Goal: Transaction & Acquisition: Subscribe to service/newsletter

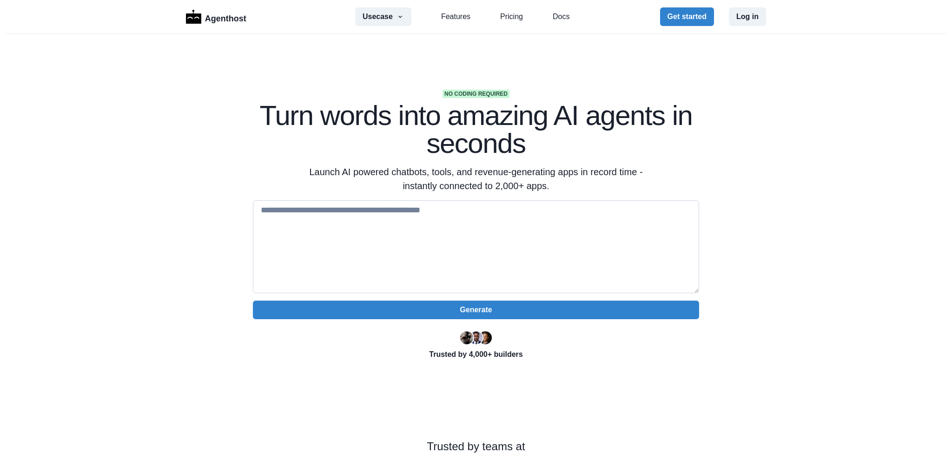
click at [333, 210] on textarea at bounding box center [476, 246] width 446 height 93
click at [513, 13] on link "Pricing" at bounding box center [511, 16] width 23 height 11
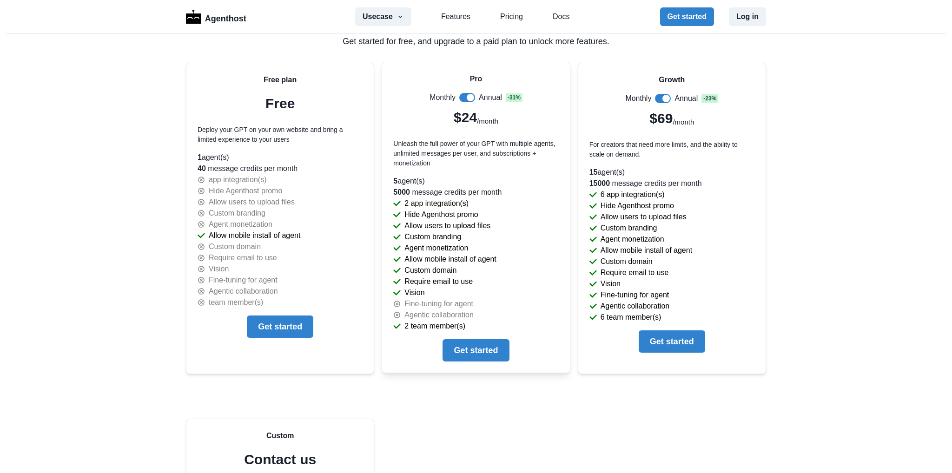
scroll to position [1985, 0]
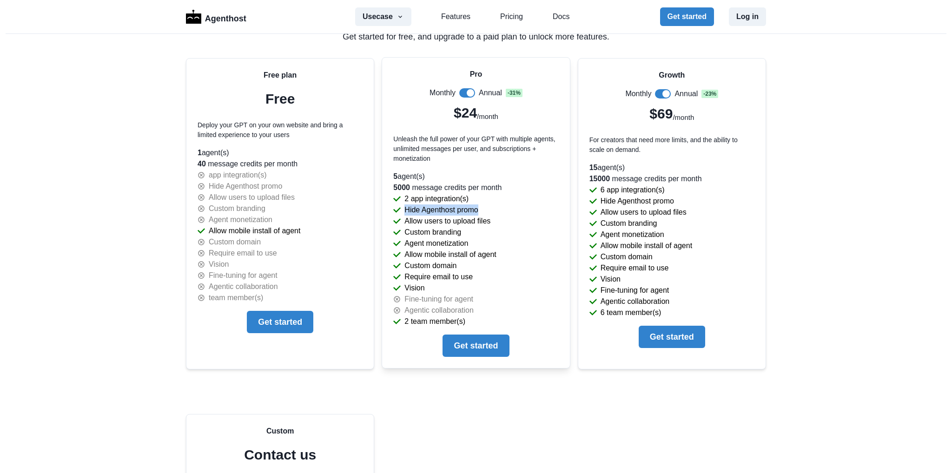
drag, startPoint x: 402, startPoint y: 205, endPoint x: 493, endPoint y: 204, distance: 91.1
click at [493, 205] on div "Hide Agenthost promo" at bounding box center [475, 210] width 165 height 11
click at [486, 216] on p "Allow users to upload files" at bounding box center [447, 221] width 86 height 11
drag, startPoint x: 485, startPoint y: 216, endPoint x: 416, endPoint y: 222, distance: 70.0
click at [406, 216] on p "Allow users to upload files" at bounding box center [447, 221] width 86 height 11
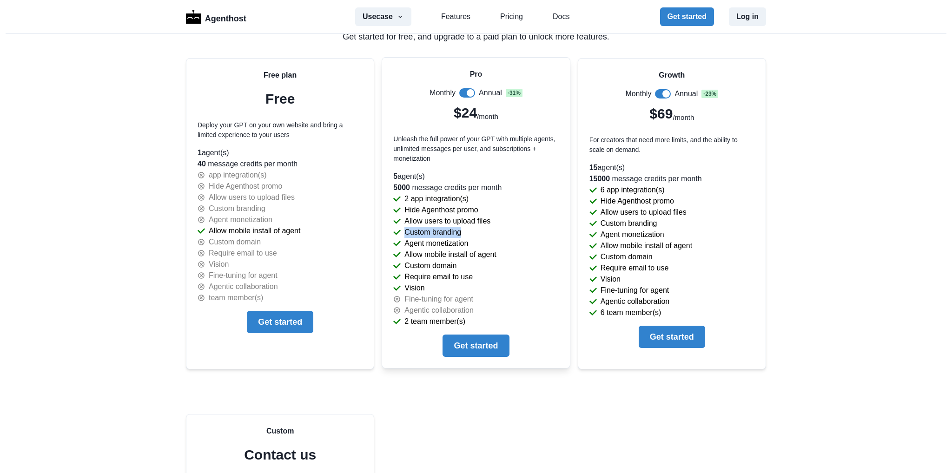
drag, startPoint x: 458, startPoint y: 230, endPoint x: 402, endPoint y: 231, distance: 55.8
click at [402, 231] on div "Custom branding" at bounding box center [475, 232] width 165 height 11
drag, startPoint x: 462, startPoint y: 240, endPoint x: 395, endPoint y: 243, distance: 67.0
click at [395, 243] on div "Agent monetization" at bounding box center [475, 243] width 165 height 11
drag, startPoint x: 495, startPoint y: 251, endPoint x: 388, endPoint y: 249, distance: 106.9
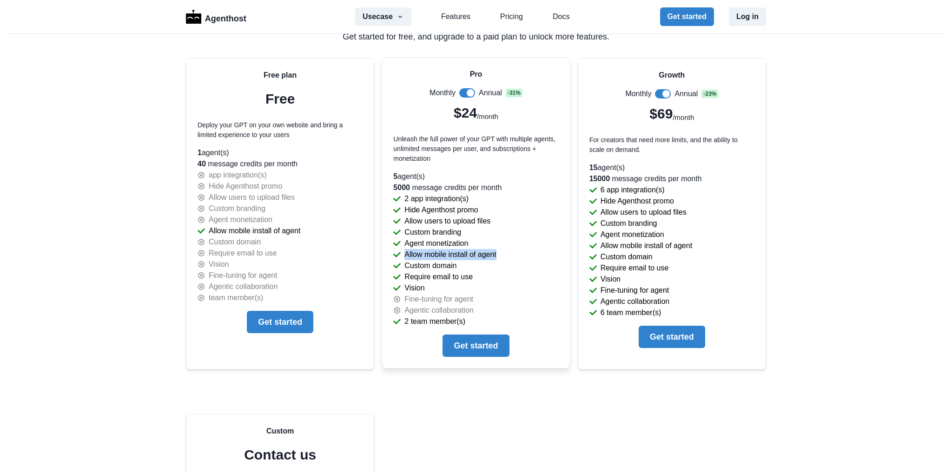
click at [388, 249] on div "Pro Monthly Annual - 31 % $24 /month Unleash the full power of your GPT with mu…" at bounding box center [475, 213] width 187 height 310
drag, startPoint x: 470, startPoint y: 268, endPoint x: 420, endPoint y: 265, distance: 49.8
click at [414, 266] on div "Custom domain" at bounding box center [475, 265] width 165 height 11
click at [409, 273] on div "Require email to use" at bounding box center [475, 276] width 165 height 11
drag, startPoint x: 419, startPoint y: 284, endPoint x: 406, endPoint y: 285, distance: 13.1
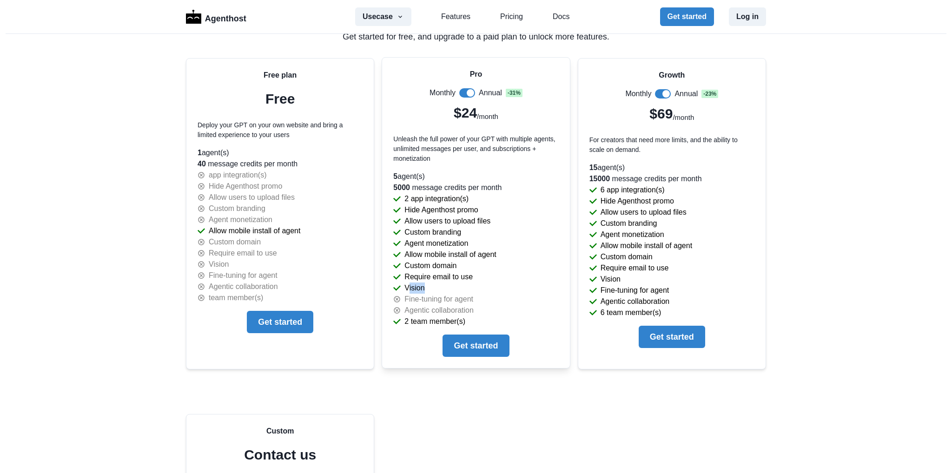
click at [406, 285] on div "Vision" at bounding box center [475, 288] width 165 height 11
click at [457, 297] on p "Fine-tuning for agent" at bounding box center [438, 299] width 69 height 11
click at [458, 297] on p "Fine-tuning for agent" at bounding box center [438, 299] width 69 height 11
click at [456, 305] on p "Agentic collaboration" at bounding box center [438, 310] width 69 height 11
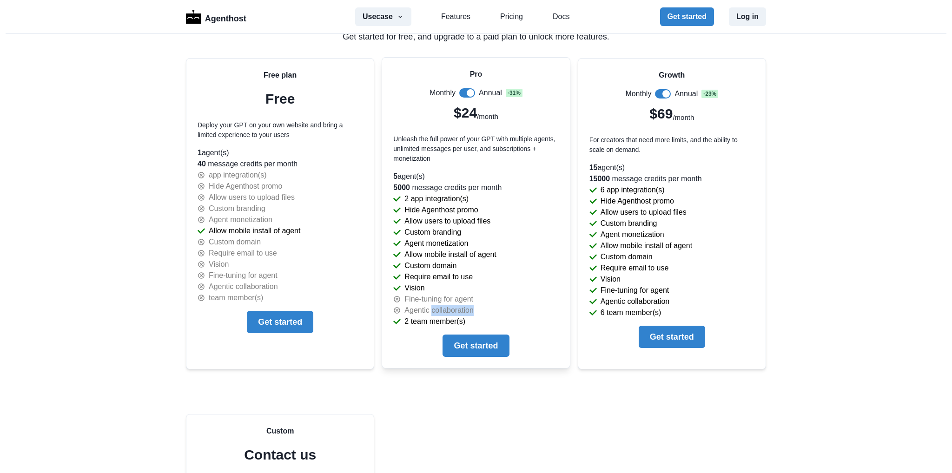
click at [456, 305] on p "Agentic collaboration" at bounding box center [438, 310] width 69 height 11
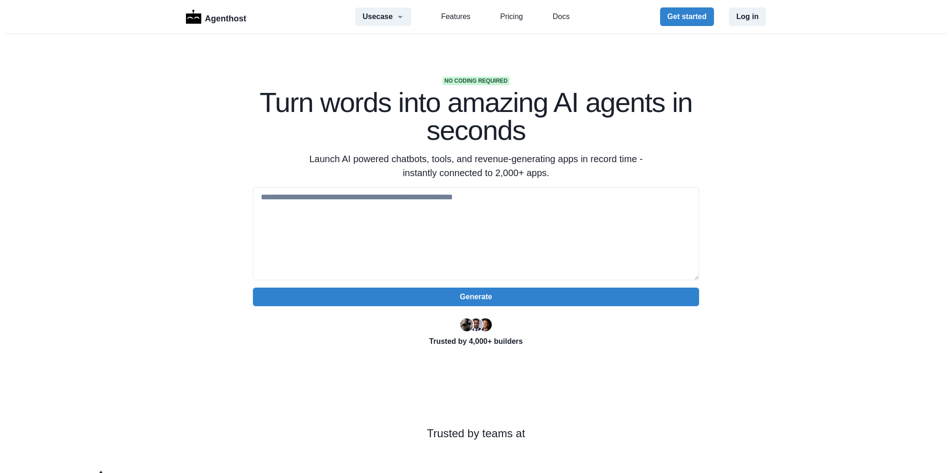
scroll to position [0, 0]
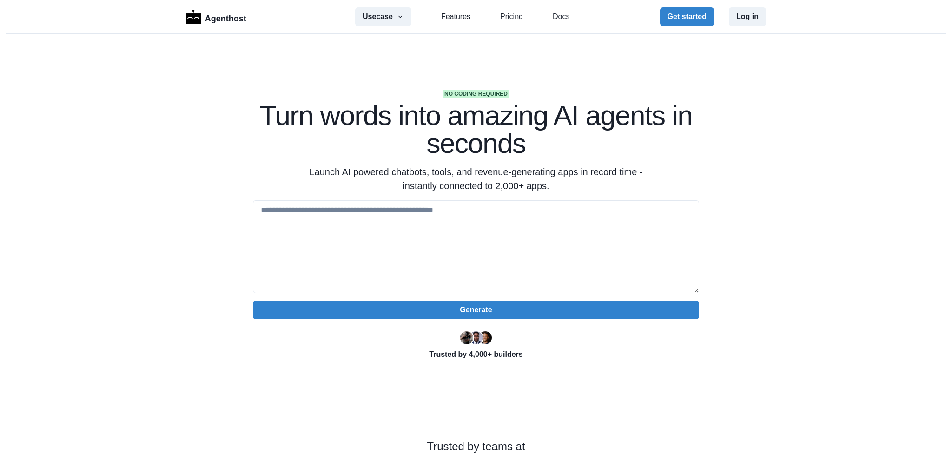
click at [477, 356] on p "Trusted by 4,000+ builders" at bounding box center [476, 354] width 446 height 11
click at [479, 344] on img at bounding box center [485, 337] width 13 height 13
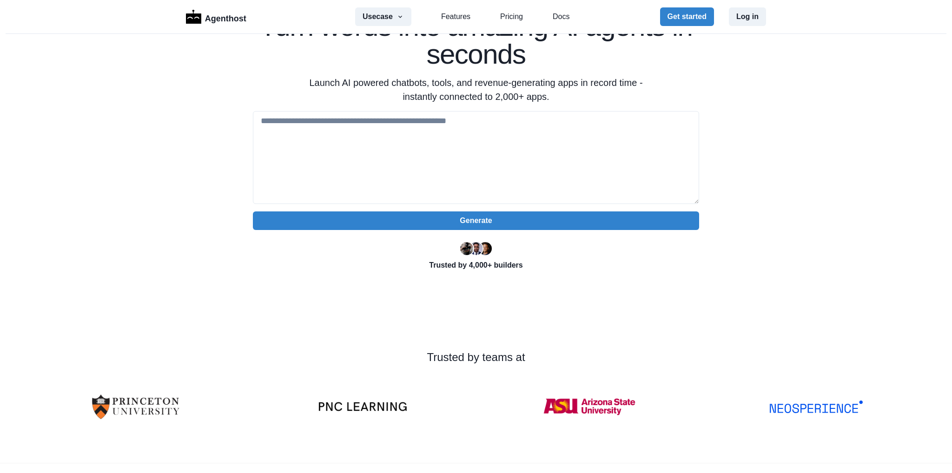
scroll to position [139, 0]
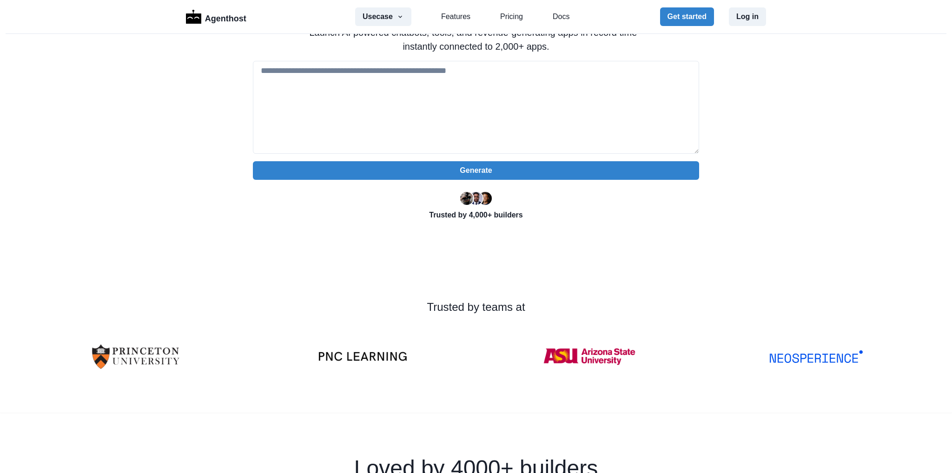
click at [558, 352] on img at bounding box center [589, 356] width 93 height 53
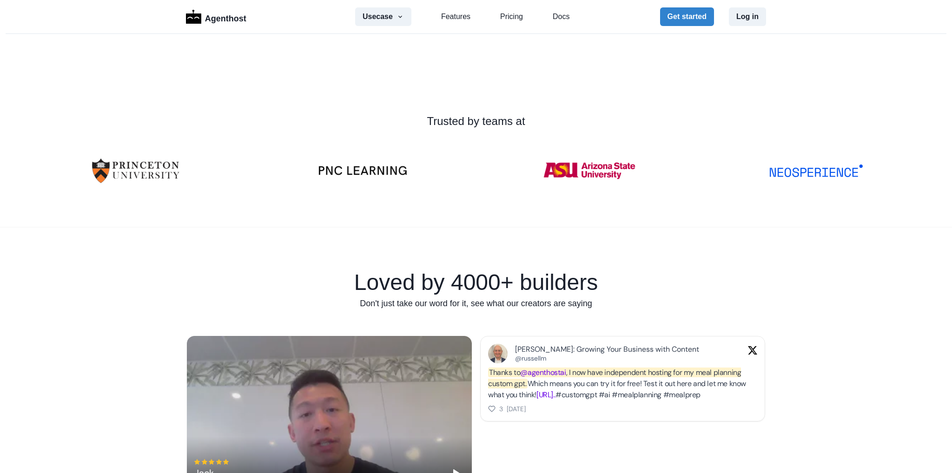
scroll to position [511, 0]
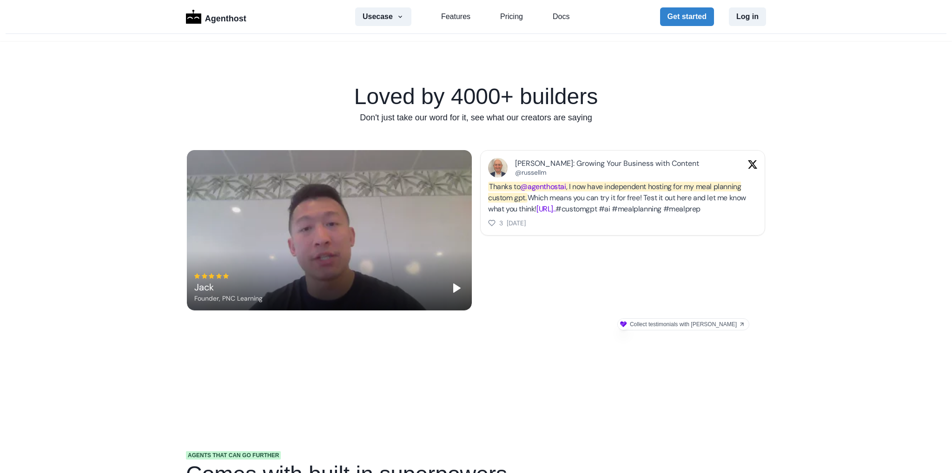
click at [560, 185] on link "@agenthostai" at bounding box center [543, 187] width 46 height 10
click at [489, 165] on img at bounding box center [498, 168] width 20 height 20
drag, startPoint x: 513, startPoint y: 165, endPoint x: 524, endPoint y: 165, distance: 11.2
click at [518, 165] on div "Russell Miller: Growing Your Business with Content" at bounding box center [624, 163] width 218 height 9
click at [561, 215] on div "Thanks to @agenthostai , I now have independent hosting for my meal planning cu…" at bounding box center [622, 197] width 269 height 33
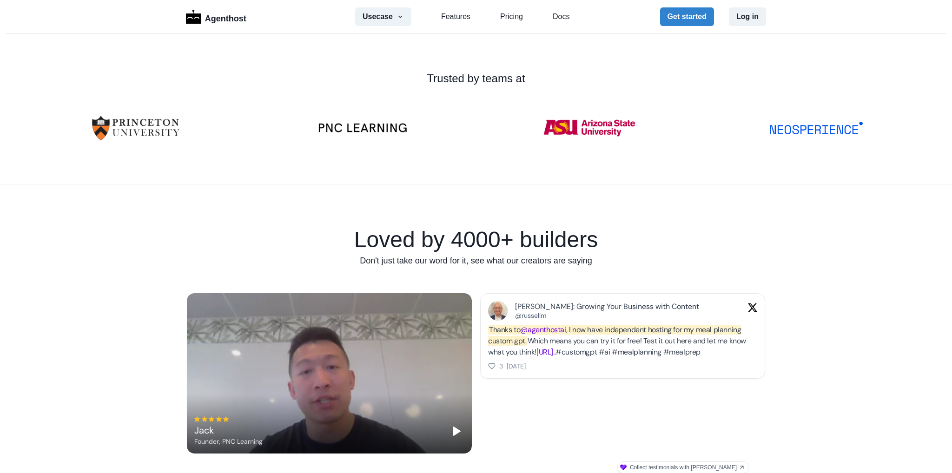
scroll to position [0, 0]
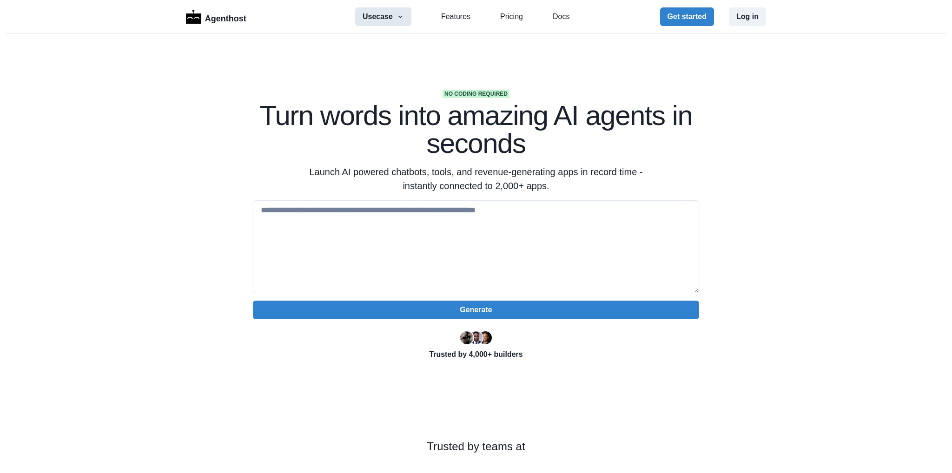
click at [402, 14] on button "Usecase" at bounding box center [383, 16] width 56 height 19
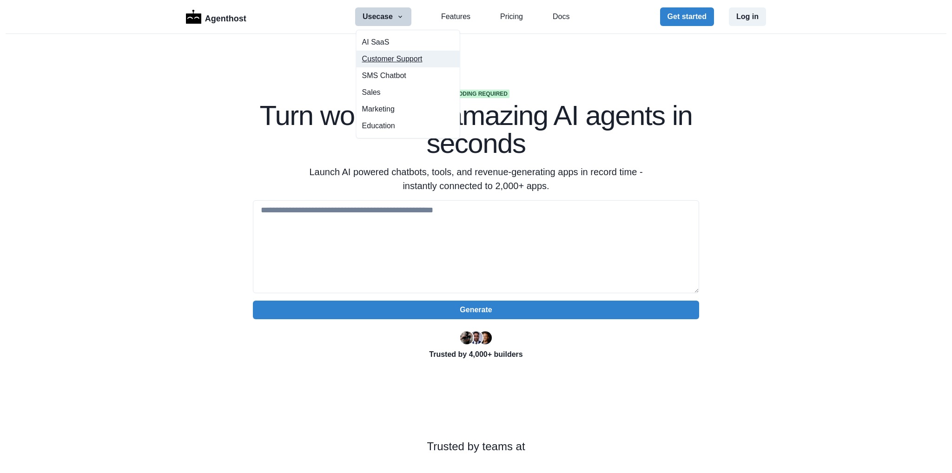
click at [393, 59] on button "Customer Support" at bounding box center [407, 59] width 103 height 17
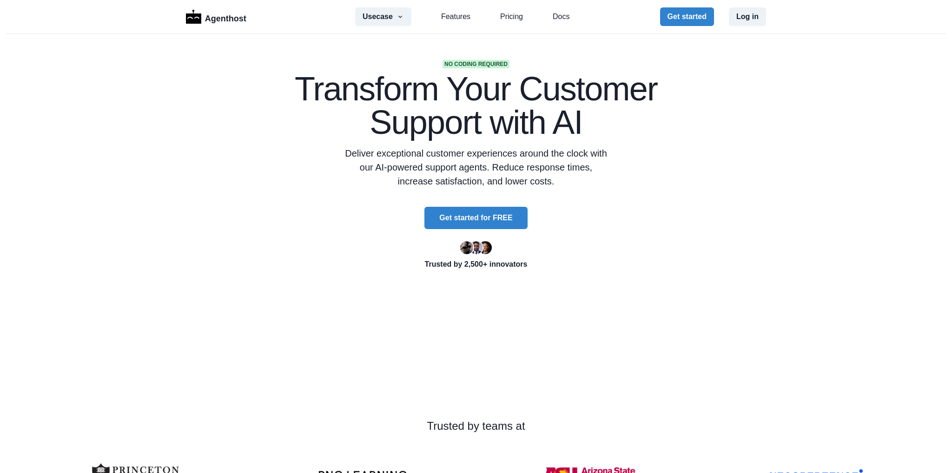
scroll to position [232, 0]
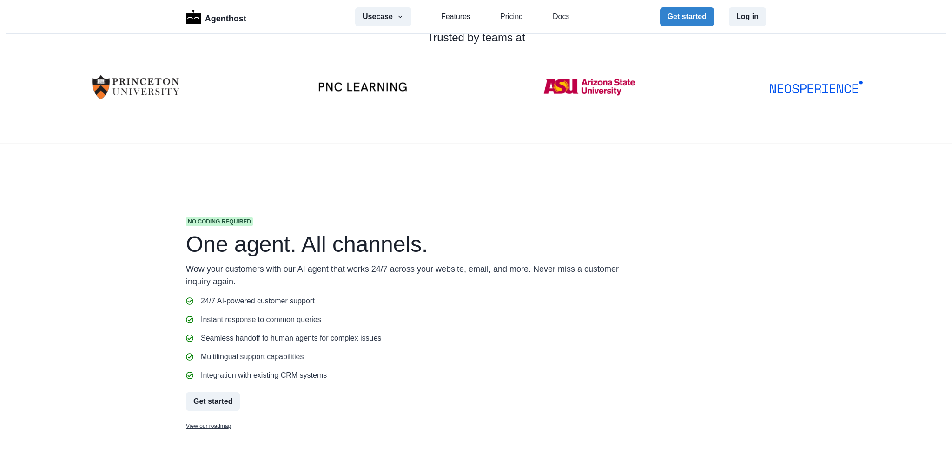
click at [514, 20] on link "Pricing" at bounding box center [511, 16] width 23 height 11
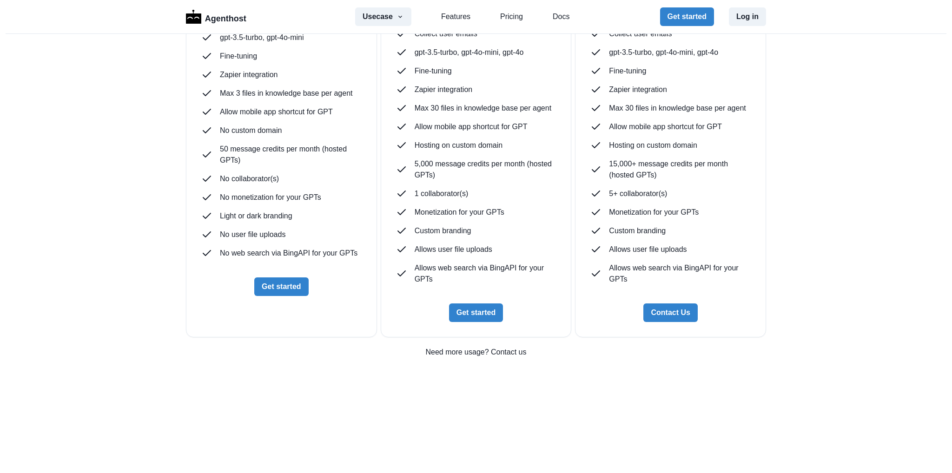
scroll to position [2372, 0]
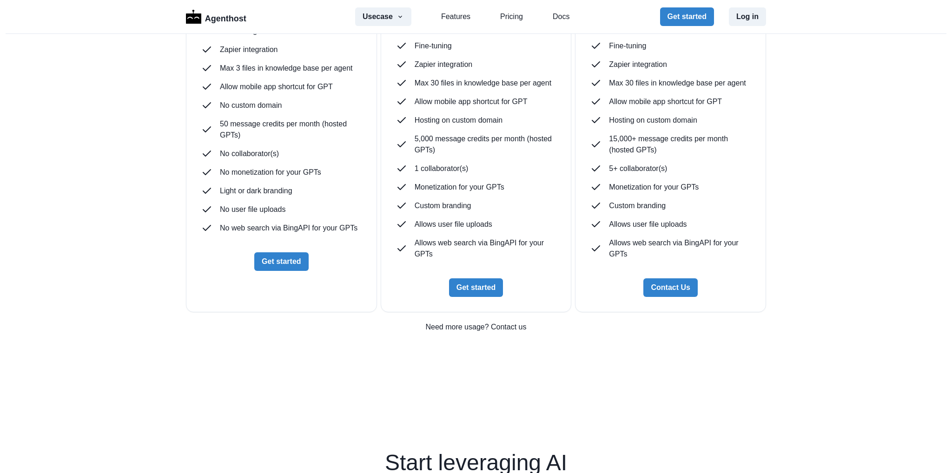
scroll to position [2419, 0]
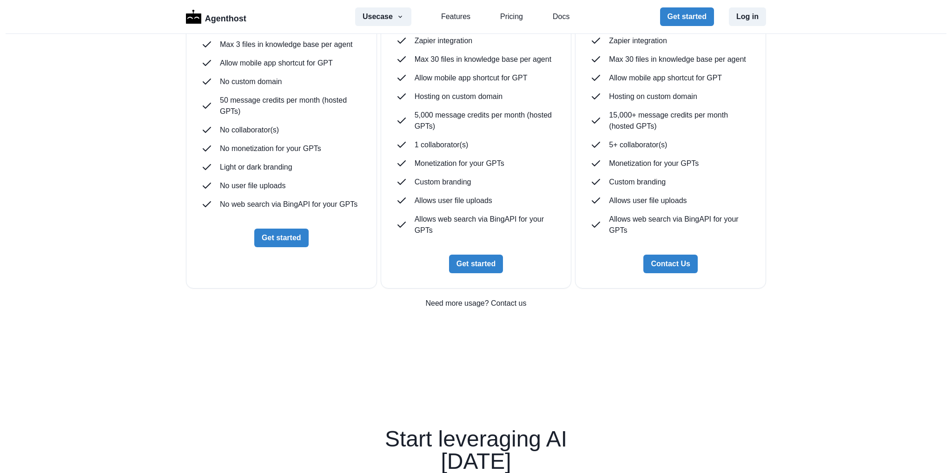
scroll to position [2605, 0]
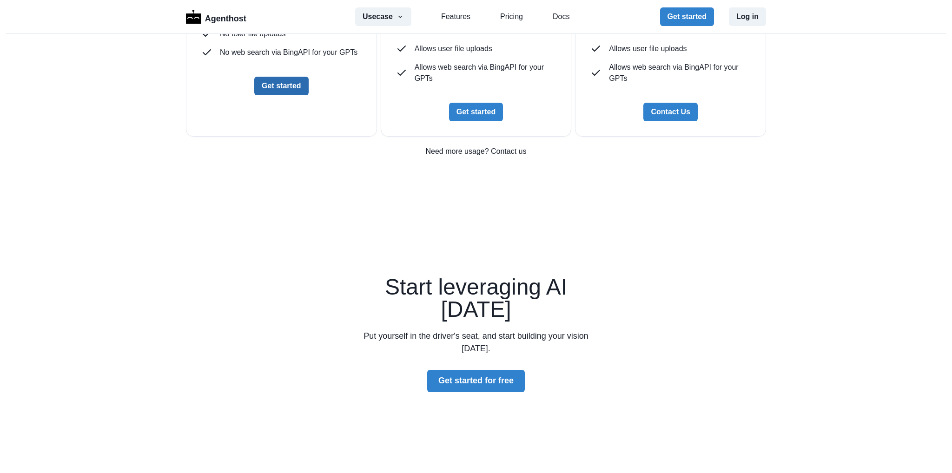
click at [294, 95] on button "Get started" at bounding box center [281, 86] width 54 height 19
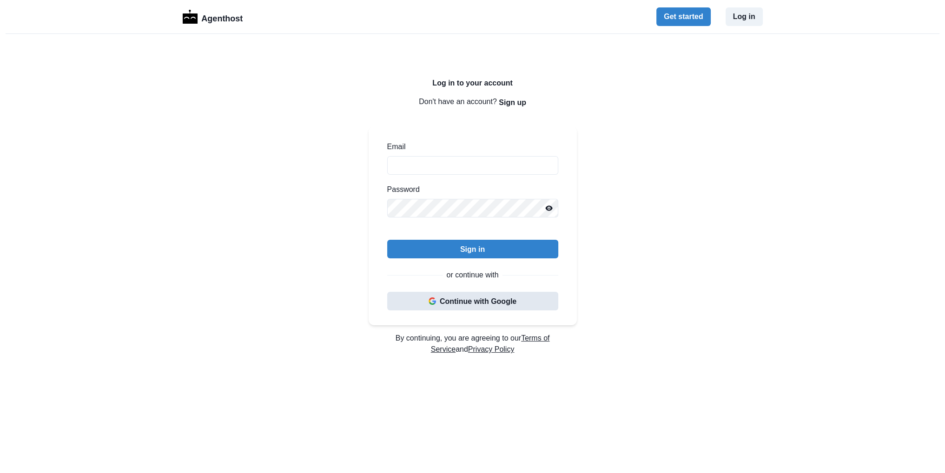
click at [469, 301] on button "Continue with Google" at bounding box center [472, 301] width 171 height 19
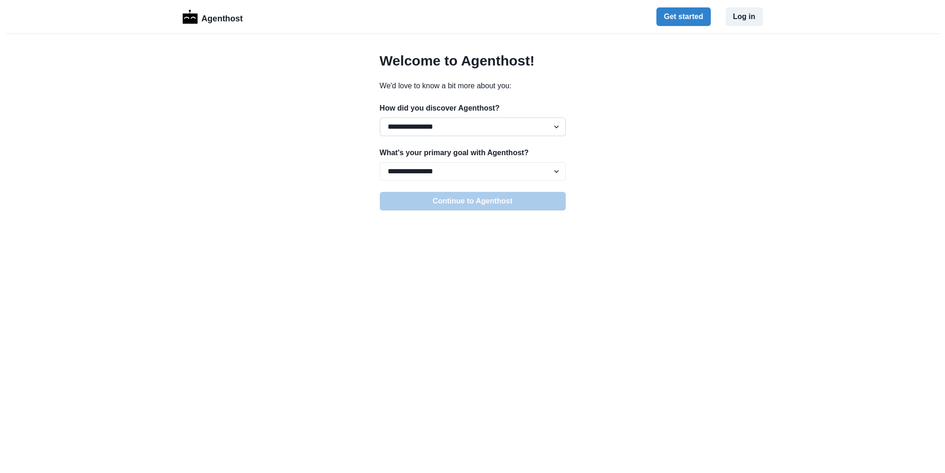
click at [459, 127] on select "**********" at bounding box center [473, 127] width 186 height 19
select select "******"
click at [380, 118] on select "**********" at bounding box center [473, 127] width 186 height 19
click at [457, 172] on select "**********" at bounding box center [473, 171] width 186 height 19
select select "*****"
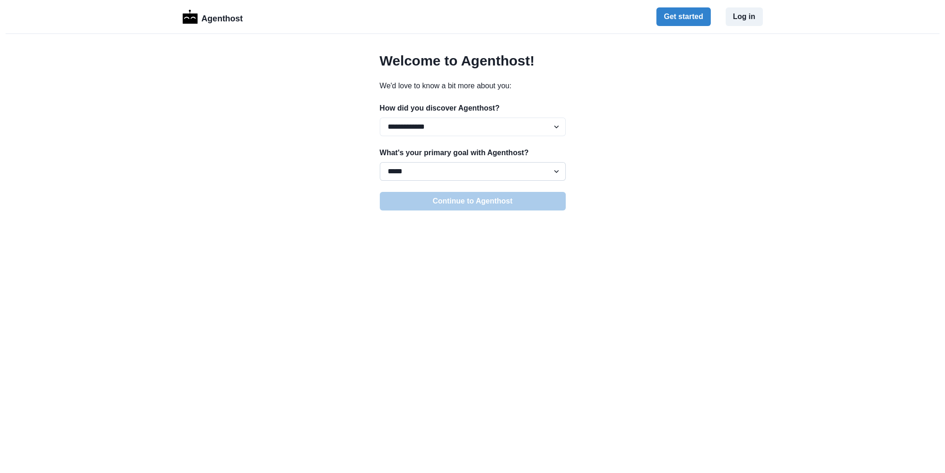
click at [380, 162] on select "**********" at bounding box center [473, 171] width 186 height 19
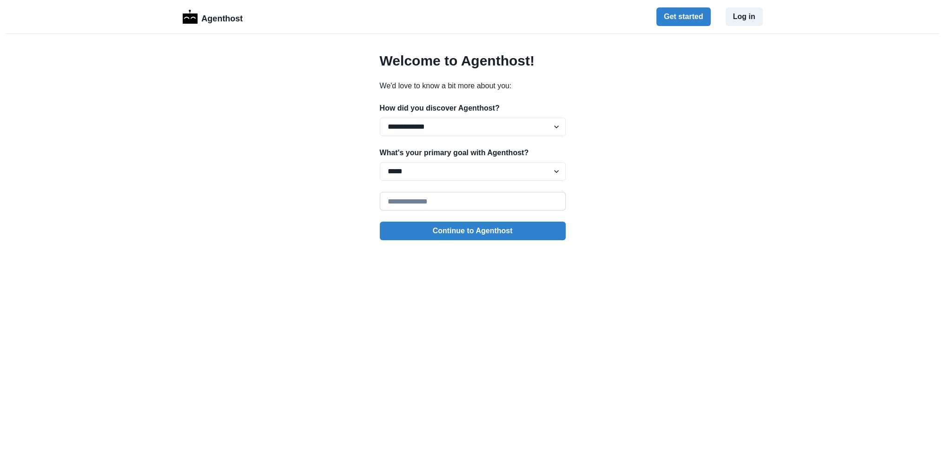
click at [437, 207] on input at bounding box center [473, 201] width 186 height 19
type input "**********"
click at [521, 229] on button "Continue to Agenthost" at bounding box center [473, 231] width 186 height 19
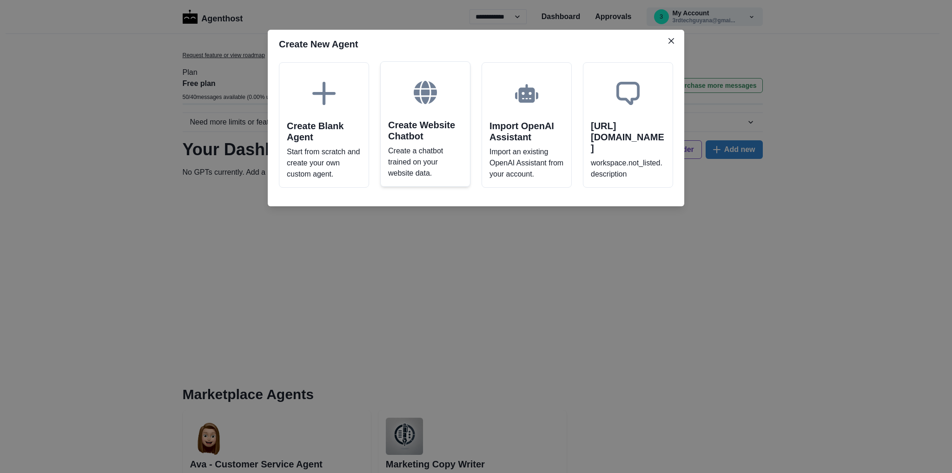
click at [431, 150] on p "Create a chatbot trained on your website data." at bounding box center [425, 161] width 74 height 33
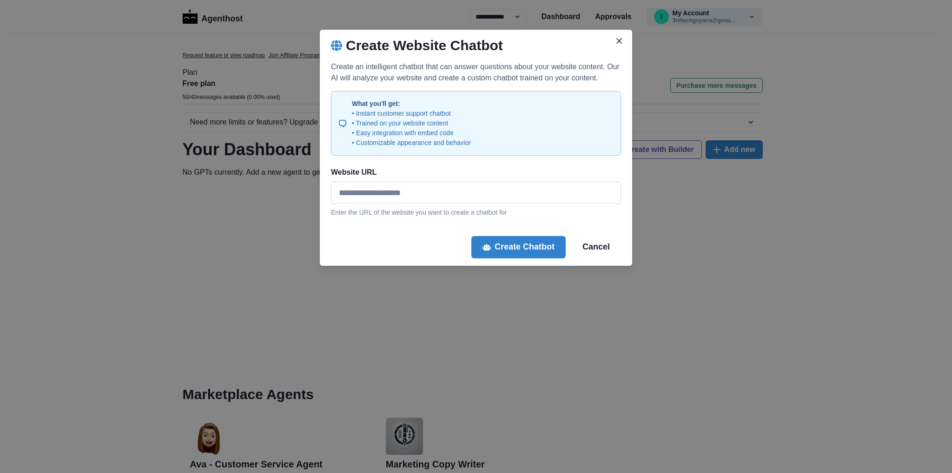
click at [385, 192] on input "Website URL" at bounding box center [476, 193] width 290 height 22
paste input "**********"
type input "**********"
click at [556, 247] on button "Create Chatbot" at bounding box center [518, 247] width 94 height 22
click at [506, 211] on p "Enter the URL of the website you want to create a chatbot for" at bounding box center [476, 213] width 290 height 10
